Goal: Obtain resource: Obtain resource

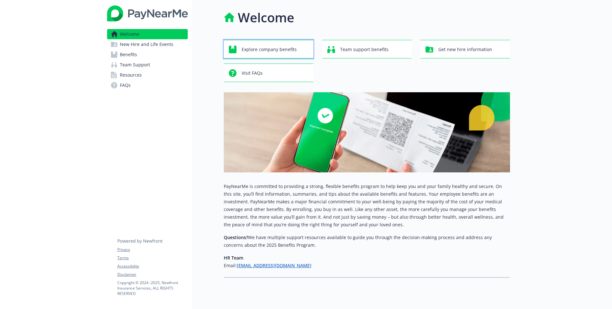
click at [282, 46] on span "Explore company benefits" at bounding box center [269, 49] width 55 height 12
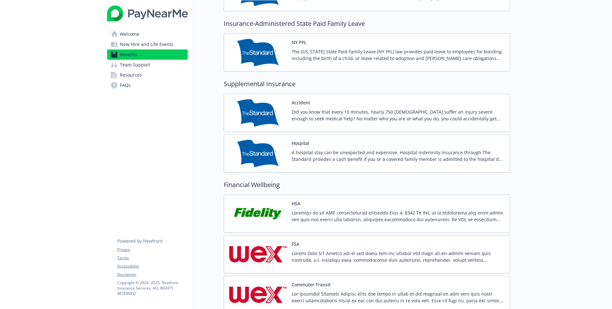
scroll to position [803, 0]
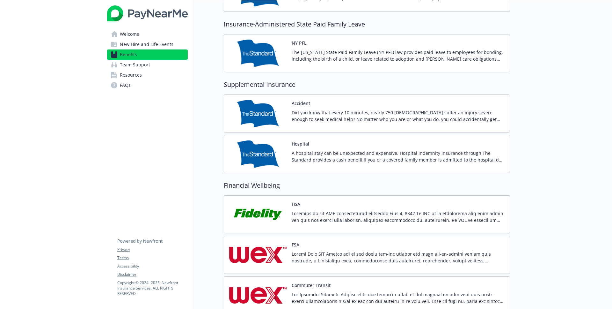
click at [266, 109] on img at bounding box center [257, 113] width 57 height 27
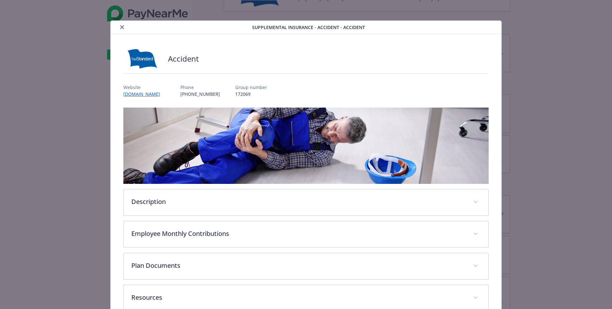
scroll to position [39, 0]
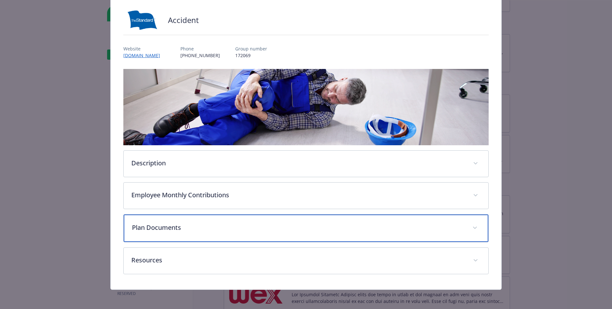
click at [261, 227] on p "Plan Documents" at bounding box center [298, 228] width 333 height 10
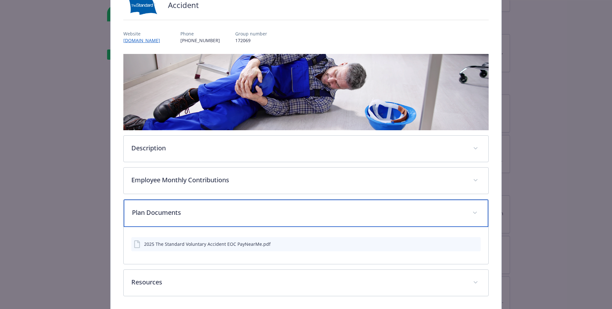
scroll to position [54, 0]
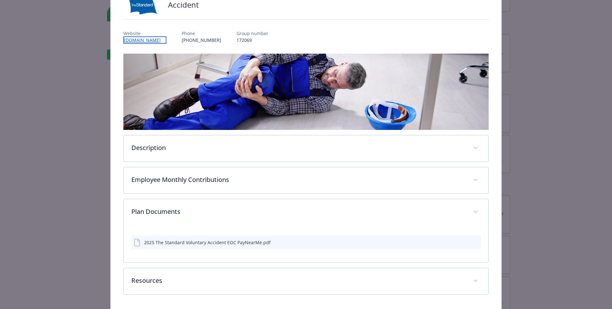
click at [147, 39] on link "[DOMAIN_NAME]" at bounding box center [144, 39] width 43 height 7
click at [477, 242] on icon "preview file" at bounding box center [475, 242] width 6 height 4
